Goal: Complete application form: Complete application form

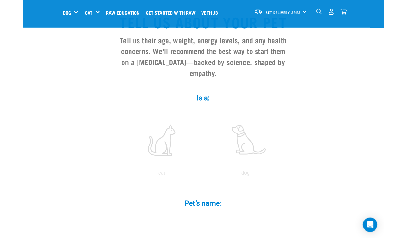
scroll to position [53, 0]
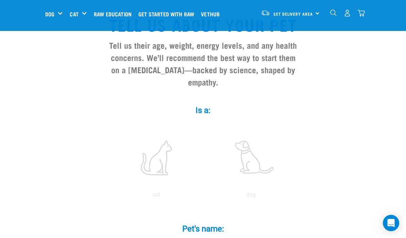
click at [159, 171] on label at bounding box center [157, 158] width 92 height 58
click at [109, 196] on input "radio" at bounding box center [109, 196] width 0 height 0
radio input "true"
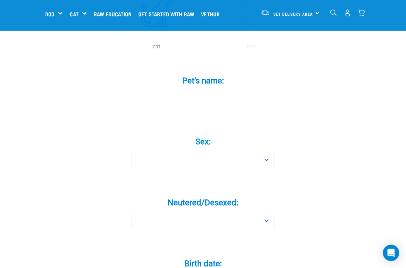
scroll to position [212, 0]
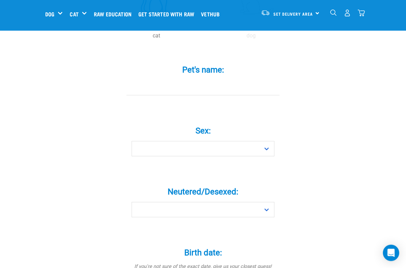
click at [146, 91] on input "Pet's name: *" at bounding box center [203, 87] width 153 height 15
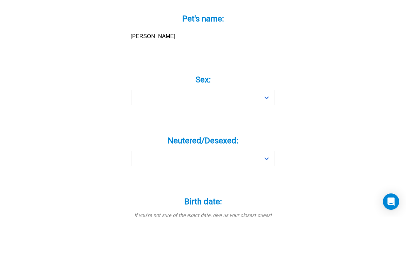
type input "[PERSON_NAME]"
click at [267, 141] on select "Boy Girl" at bounding box center [203, 148] width 143 height 15
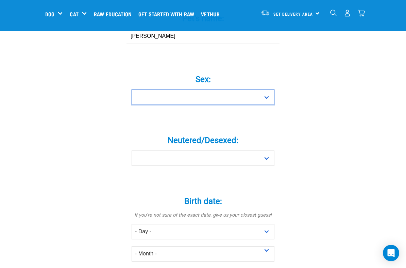
select select "boy"
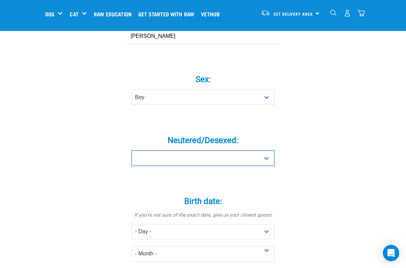
click at [269, 162] on select "Yes No" at bounding box center [203, 157] width 143 height 15
select select "yes"
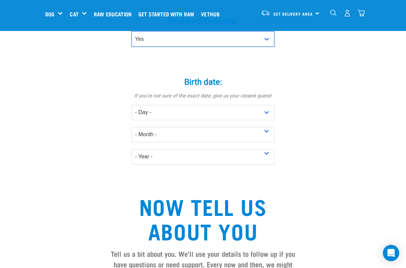
scroll to position [388, 0]
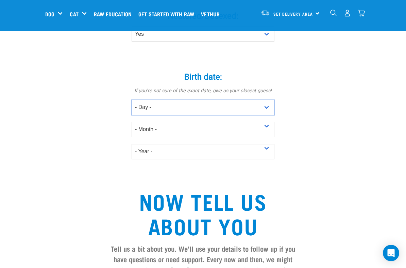
click at [267, 107] on select "- Day - 1 2 3 4 5 6 7 8 9 10 11 12 13 14 15 16 17 18 19 20 21 22 23 24 25 26 27" at bounding box center [203, 107] width 143 height 15
select select "14"
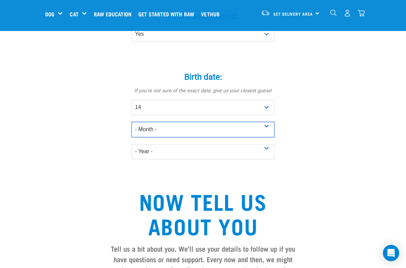
click at [268, 130] on select "- Month - January February March April May June July August September October N…" at bounding box center [203, 129] width 143 height 15
select select "January"
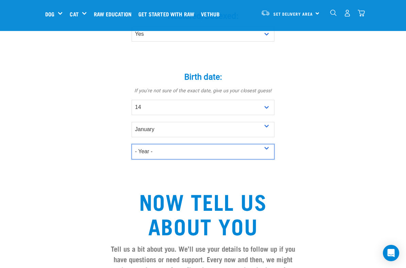
click at [274, 153] on select "- Year - 2025 2024 2023 2022 2021 2020 2019 2018 2017 2016 2015 2014 2013 2012" at bounding box center [203, 151] width 143 height 15
select select "2016"
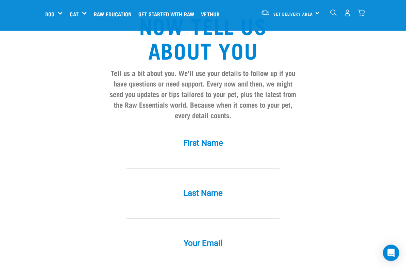
scroll to position [576, 0]
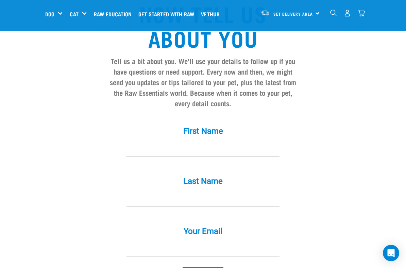
click at [140, 154] on input "First Name *" at bounding box center [203, 148] width 153 height 15
type input "huiabird4@gmail.com"
type input "Martin"
type input "John"
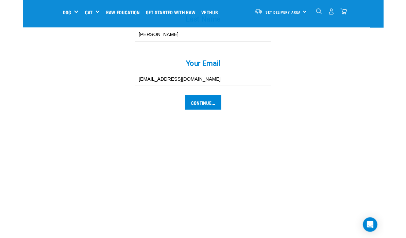
scroll to position [736, 0]
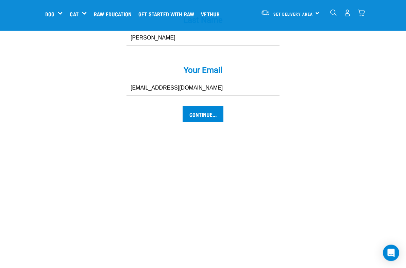
click at [208, 117] on input "Continue..." at bounding box center [203, 114] width 41 height 16
click at [210, 121] on input "Continue..." at bounding box center [203, 114] width 41 height 16
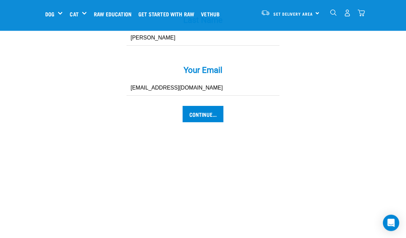
click at [211, 112] on input "Continue..." at bounding box center [203, 114] width 41 height 16
click at [207, 106] on input "Continue..." at bounding box center [203, 114] width 41 height 16
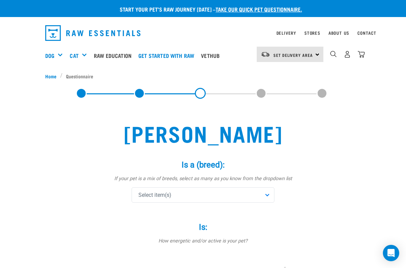
scroll to position [9, 0]
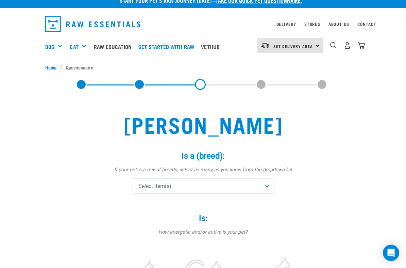
click at [268, 182] on div "Select item(s)" at bounding box center [203, 186] width 143 height 15
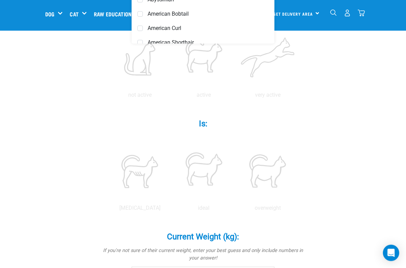
scroll to position [177, 0]
click at [167, 65] on label at bounding box center [139, 58] width 61 height 58
click at [108, 97] on input "radio" at bounding box center [108, 97] width 0 height 0
radio input "true"
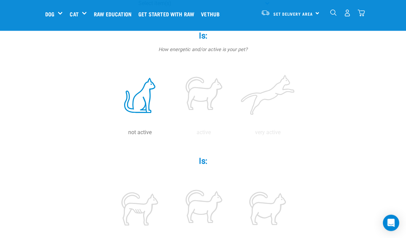
scroll to position [126, 0]
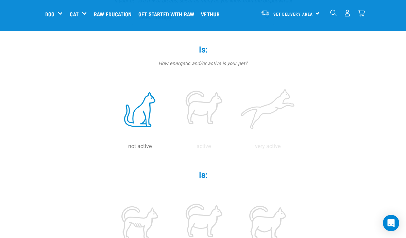
click at [228, 104] on label at bounding box center [203, 109] width 61 height 58
click at [172, 148] on input "radio" at bounding box center [172, 148] width 0 height 0
radio input "true"
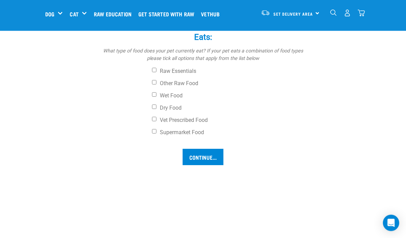
scroll to position [510, 0]
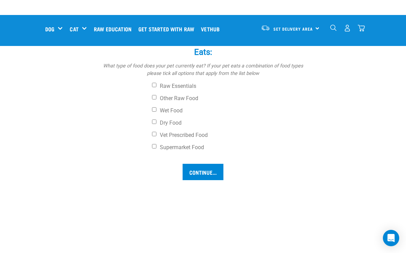
scroll to position [510, 0]
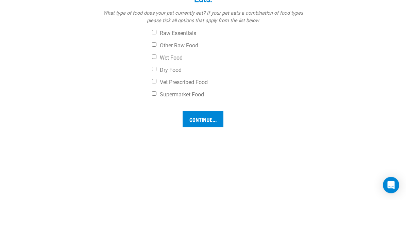
type input "10"
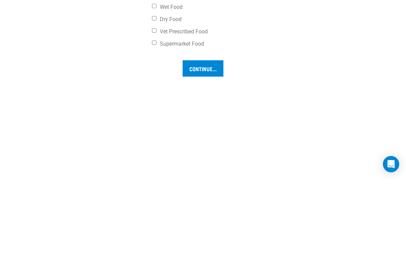
click at [174, 13] on input "Ideal weight (kg): *" at bounding box center [203, 7] width 143 height 12
type input "10"
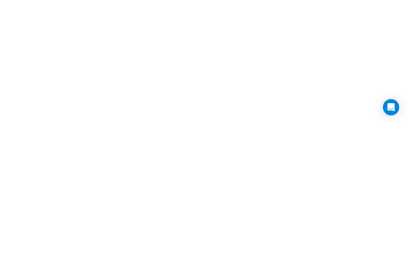
scroll to position [572, 0]
click at [159, 37] on label "Wet Food" at bounding box center [228, 33] width 153 height 7
click at [157, 35] on input "Wet Food" at bounding box center [154, 32] width 4 height 4
checkbox input "true"
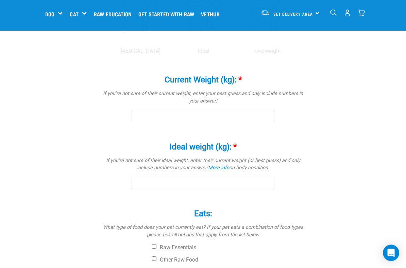
scroll to position [334, 0]
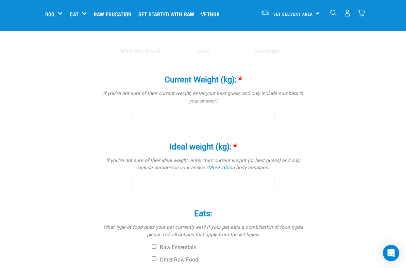
click at [235, 43] on label at bounding box center [203, 14] width 61 height 58
click at [172, 53] on input "radio" at bounding box center [172, 53] width 0 height 0
radio input "true"
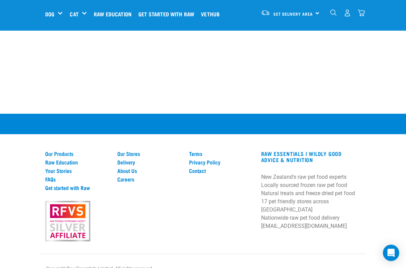
scroll to position [733, 0]
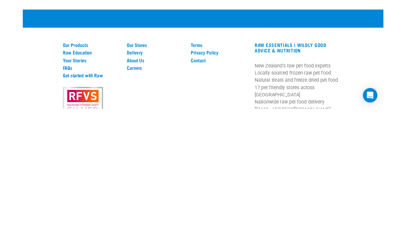
scroll to position [707, 0]
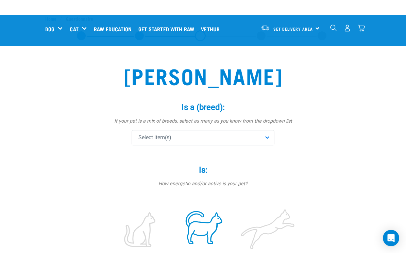
scroll to position [6, 0]
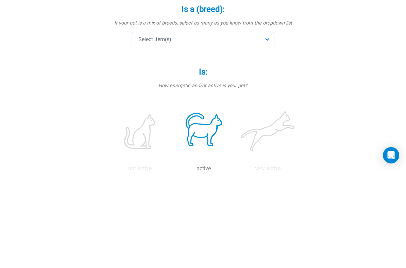
click at [270, 130] on div "Select item(s)" at bounding box center [203, 137] width 143 height 15
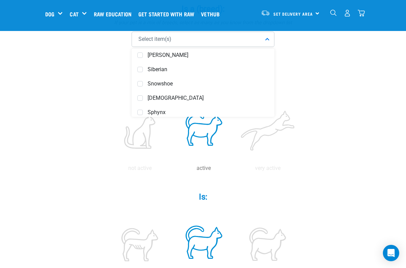
scroll to position [464, 0]
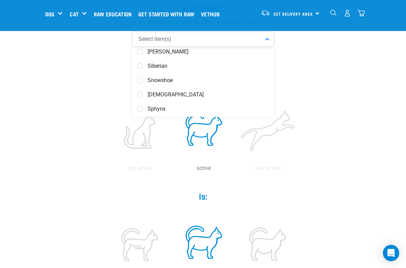
click at [258, 92] on span "[DEMOGRAPHIC_DATA]" at bounding box center [208, 94] width 121 height 7
click at [256, 70] on div "Siberian" at bounding box center [203, 66] width 140 height 14
click at [295, 99] on div "not active active very active" at bounding box center [203, 133] width 204 height 78
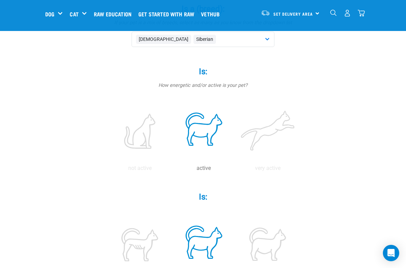
click at [270, 34] on div "Somali Siberian" at bounding box center [203, 39] width 143 height 15
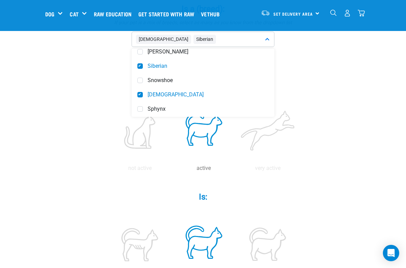
click at [143, 63] on div "Siberian" at bounding box center [203, 66] width 140 height 14
click at [142, 92] on span at bounding box center [140, 94] width 5 height 5
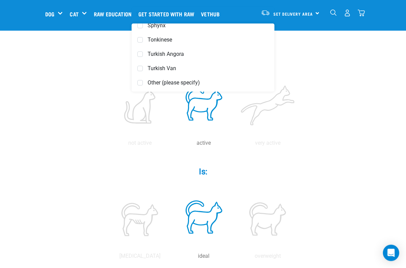
scroll to position [129, 0]
click at [196, 81] on span "Other (please specify)" at bounding box center [208, 82] width 121 height 7
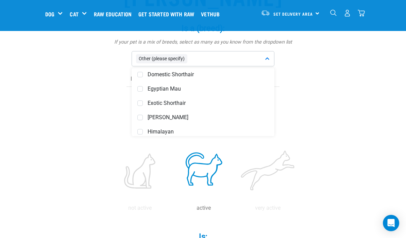
scroll to position [220, 0]
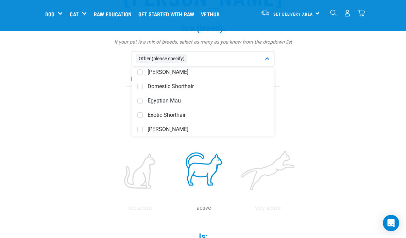
click at [187, 86] on span "Domestic Shorthair" at bounding box center [208, 86] width 121 height 7
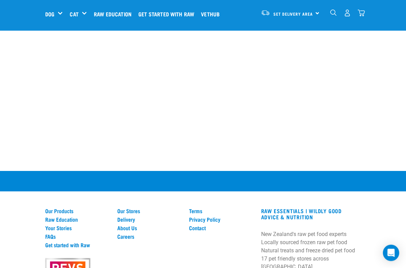
scroll to position [697, 0]
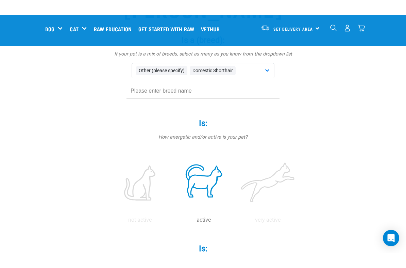
scroll to position [87, 0]
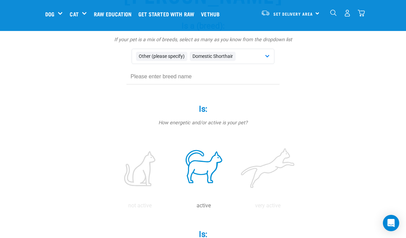
click at [194, 75] on input "text" at bounding box center [203, 76] width 153 height 15
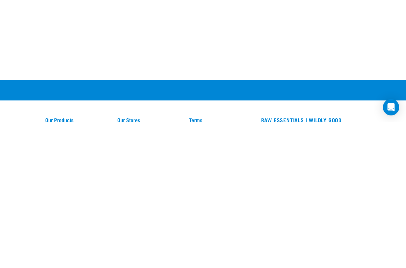
type input "Domestic Shorthair"
click at [208, 54] on input "Continue..." at bounding box center [203, 46] width 41 height 16
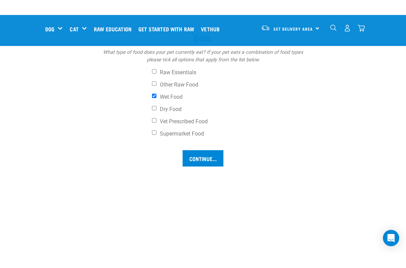
scroll to position [514, 0]
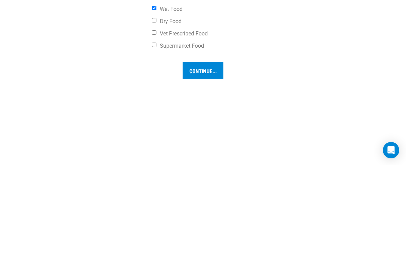
click at [161, 29] on input "Ideal weight (kg): *" at bounding box center [203, 23] width 143 height 12
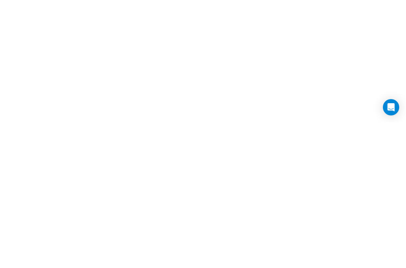
scroll to position [574, 0]
click at [157, 57] on div "Raw Essentials Other Raw Food Wet Food Dry Food Vet Prescribed Food Supermarket…" at bounding box center [203, 58] width 204 height 68
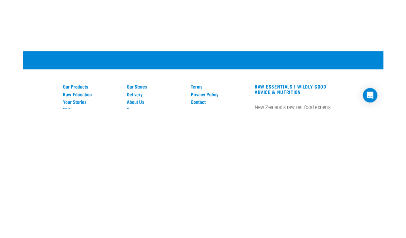
scroll to position [683, 0]
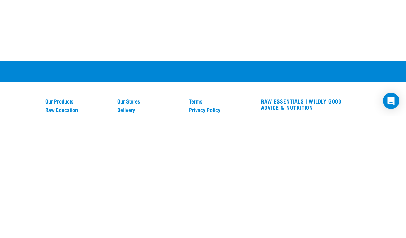
click at [207, 13] on input "Continue..." at bounding box center [203, 4] width 41 height 16
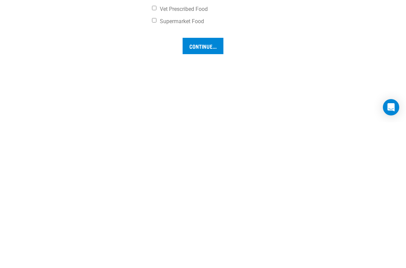
scroll to position [498, 0]
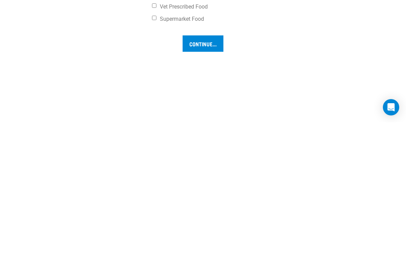
click at [158, 45] on input "Ideal weight (kg): *" at bounding box center [203, 39] width 143 height 12
type input "10.5"
click at [158, 27] on label "Raw Essentials" at bounding box center [228, 23] width 153 height 7
click at [157, 24] on input "Raw Essentials" at bounding box center [154, 22] width 4 height 4
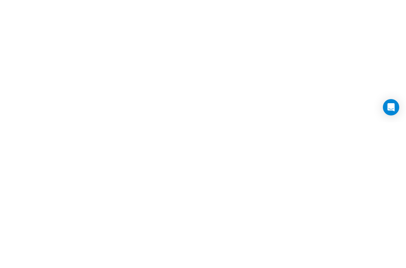
scroll to position [724, 0]
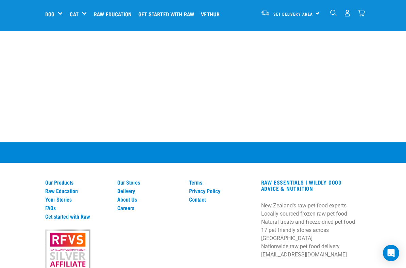
checkbox input "false"
checkbox input "true"
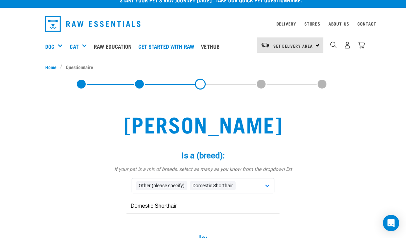
scroll to position [0, 0]
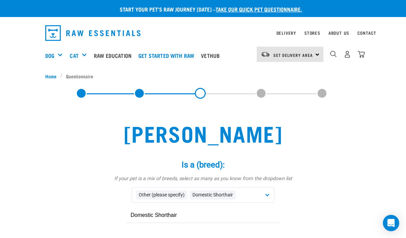
click at [198, 90] on link at bounding box center [200, 93] width 11 height 11
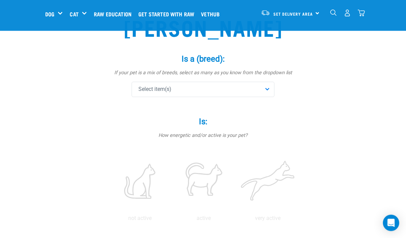
scroll to position [36, 0]
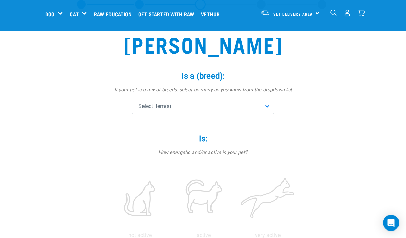
click at [270, 100] on div "Select item(s)" at bounding box center [203, 106] width 143 height 15
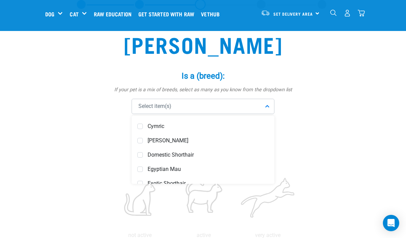
scroll to position [200, 0]
click at [190, 154] on span "Domestic Shorthair" at bounding box center [208, 154] width 121 height 7
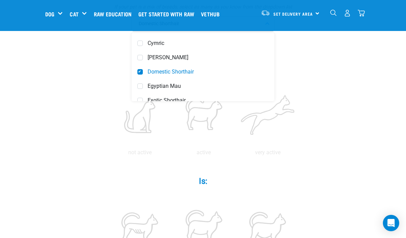
scroll to position [119, 0]
click at [235, 111] on label at bounding box center [203, 116] width 61 height 58
click at [172, 155] on input "radio" at bounding box center [172, 155] width 0 height 0
radio input "true"
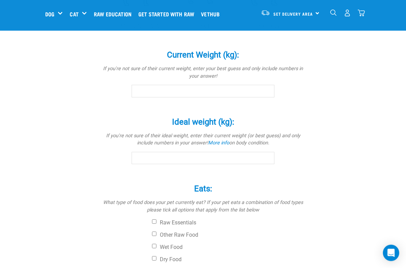
scroll to position [359, 0]
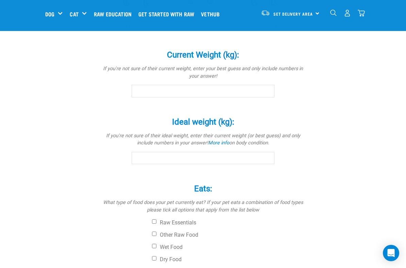
click at [172, 28] on input "radio" at bounding box center [172, 28] width 0 height 0
radio input "true"
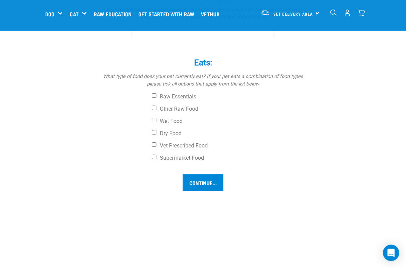
scroll to position [494, 0]
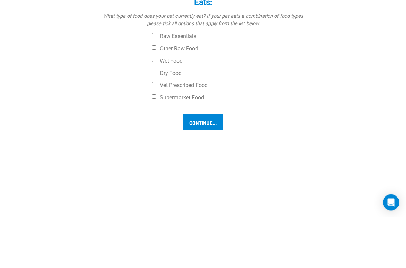
type input "10"
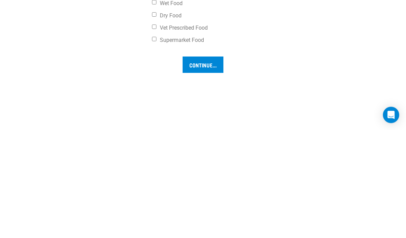
click at [142, 29] on input "Ideal weight (kg): *" at bounding box center [203, 22] width 143 height 12
type input "10.5"
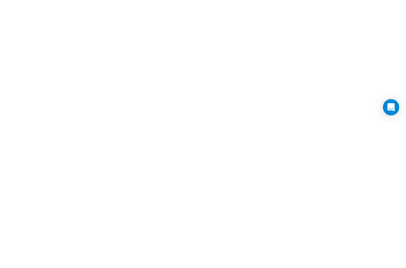
scroll to position [544, 0]
click at [155, 63] on input "Wet Food" at bounding box center [154, 61] width 4 height 4
checkbox input "true"
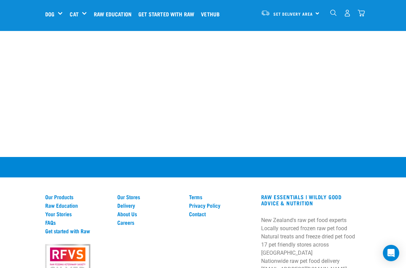
checkbox input "true"
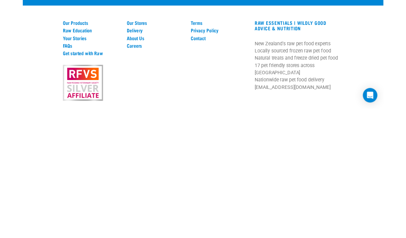
scroll to position [726, 0]
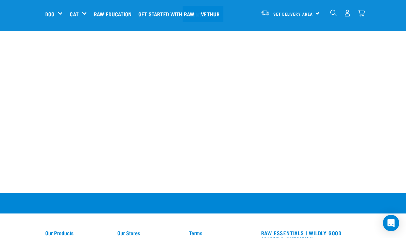
scroll to position [593, 0]
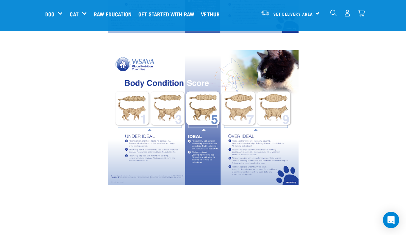
scroll to position [165, 0]
